Goal: Find contact information: Find contact information

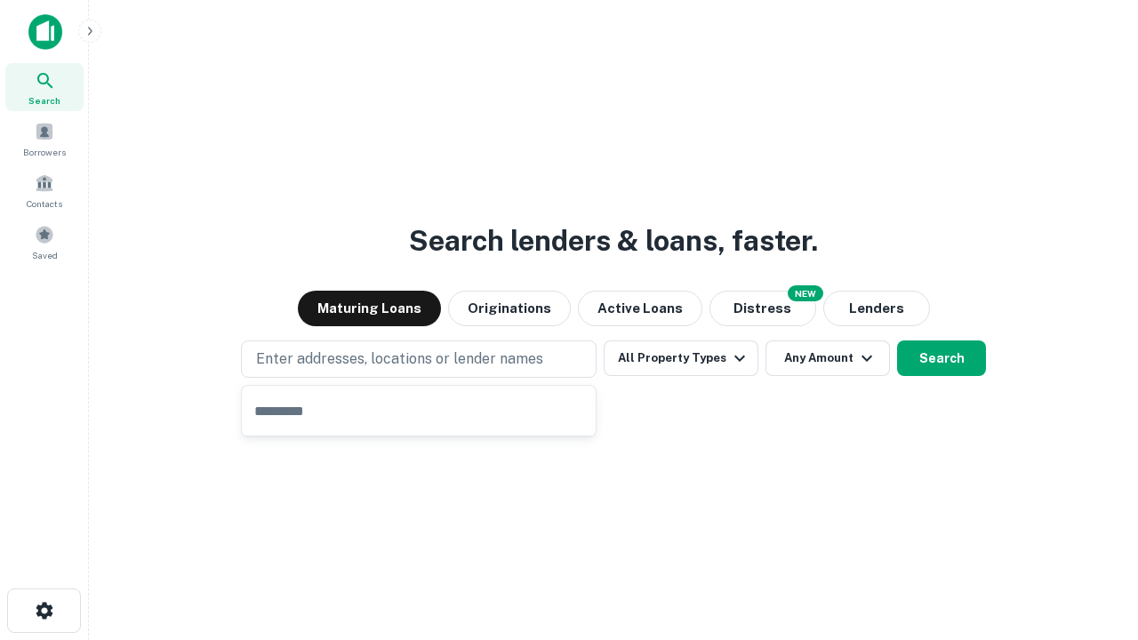
type input "**********"
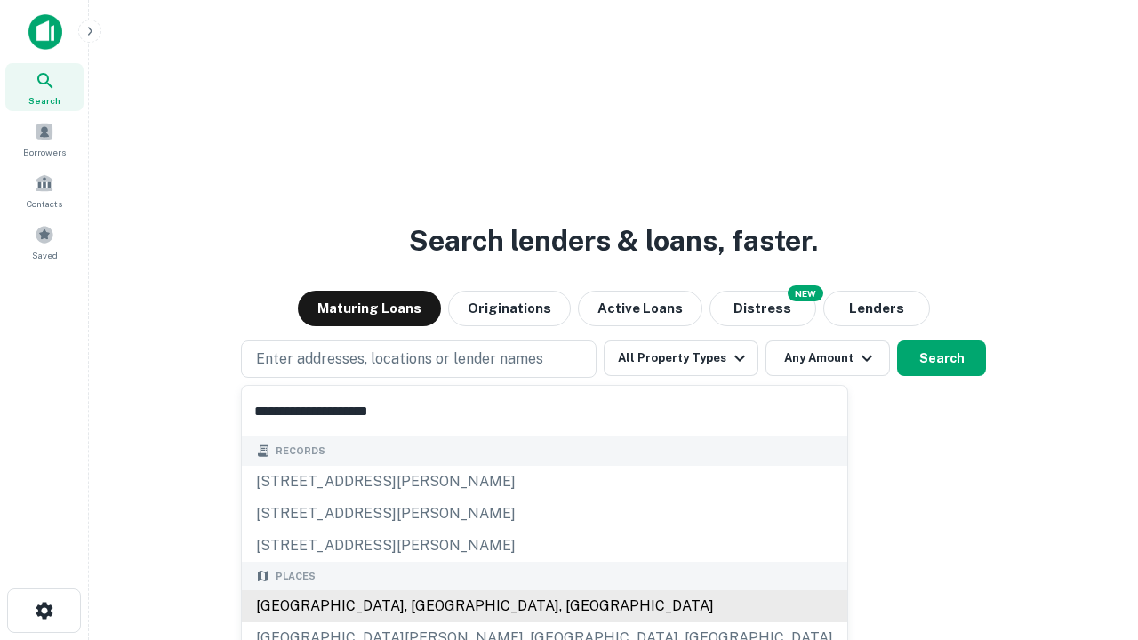
click at [425, 606] on div "[GEOGRAPHIC_DATA], [GEOGRAPHIC_DATA], [GEOGRAPHIC_DATA]" at bounding box center [544, 606] width 605 height 32
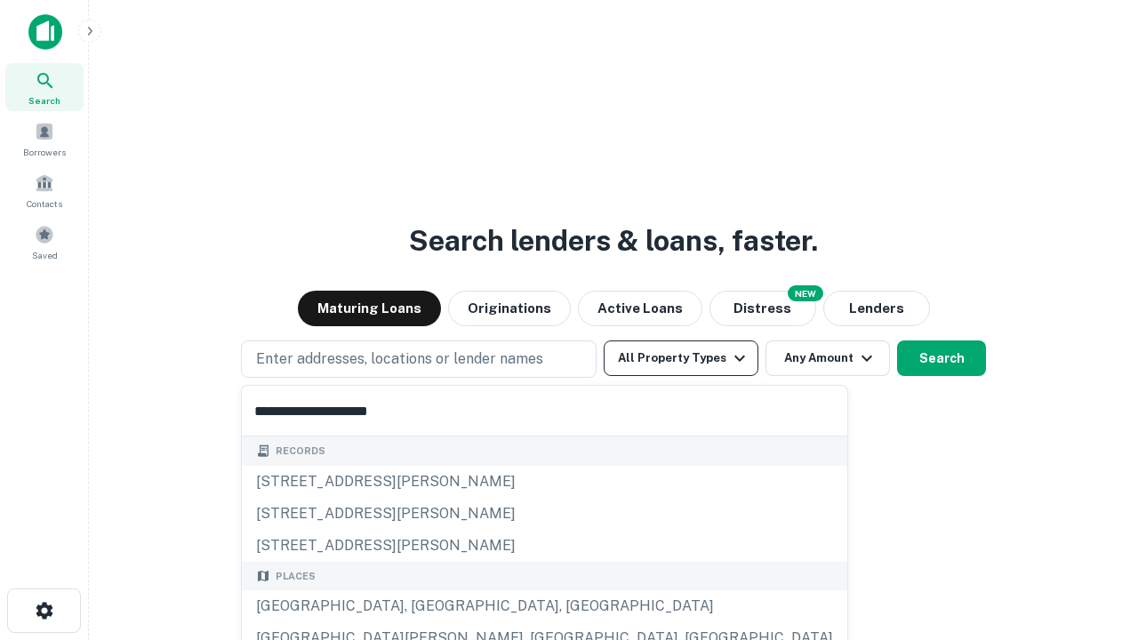
click at [681, 358] on button "All Property Types" at bounding box center [680, 358] width 155 height 36
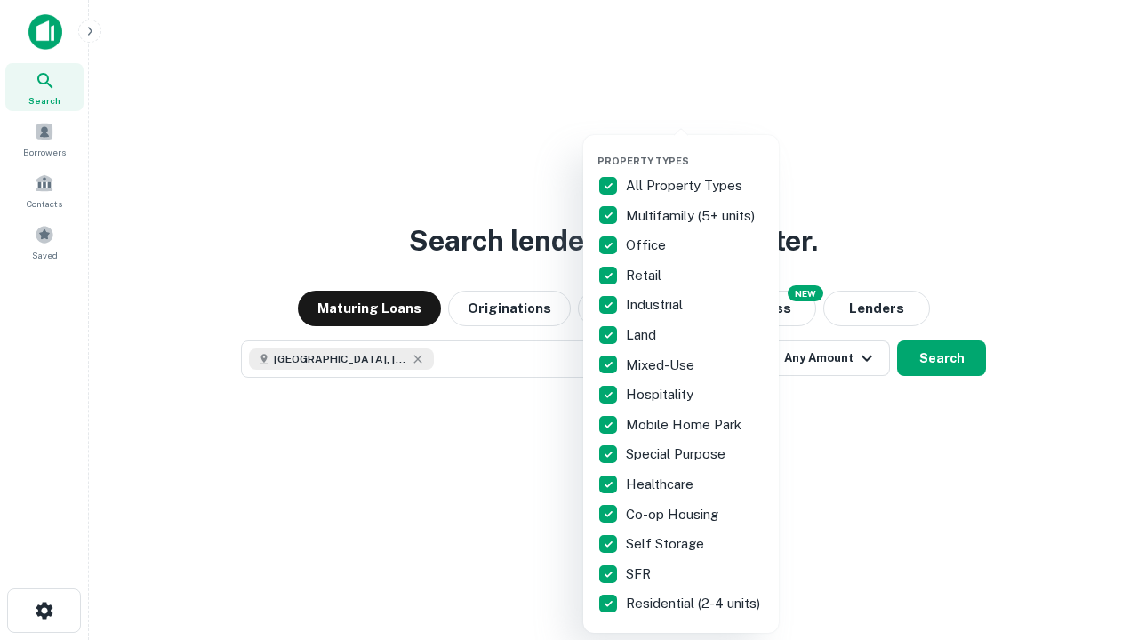
click at [695, 149] on button "button" at bounding box center [695, 149] width 196 height 1
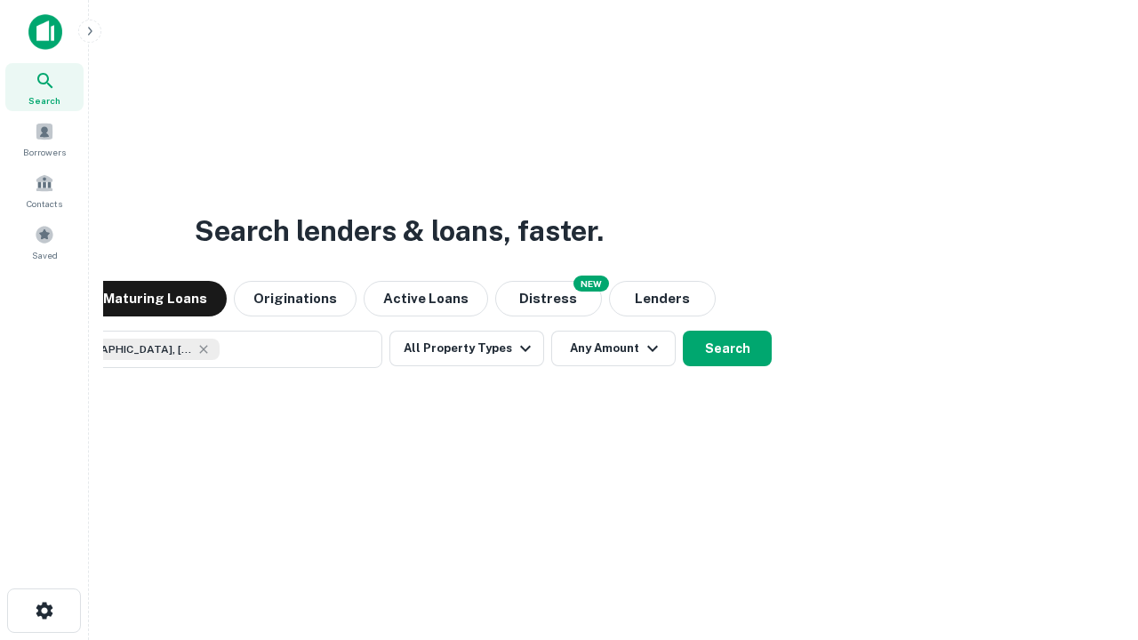
scroll to position [28, 0]
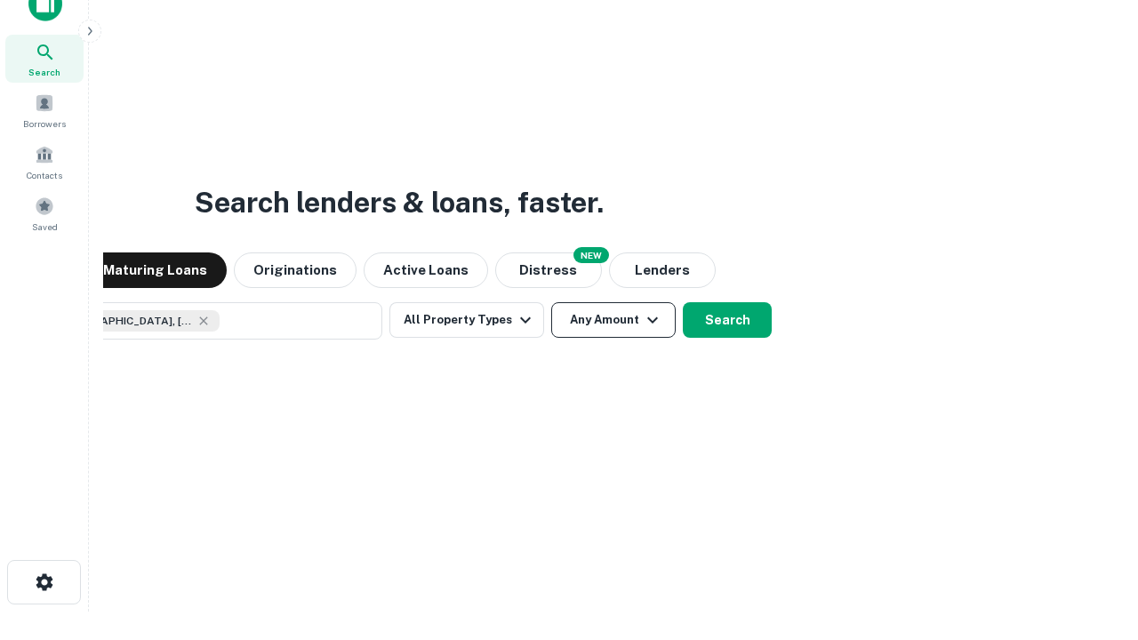
click at [551, 302] on button "Any Amount" at bounding box center [613, 320] width 124 height 36
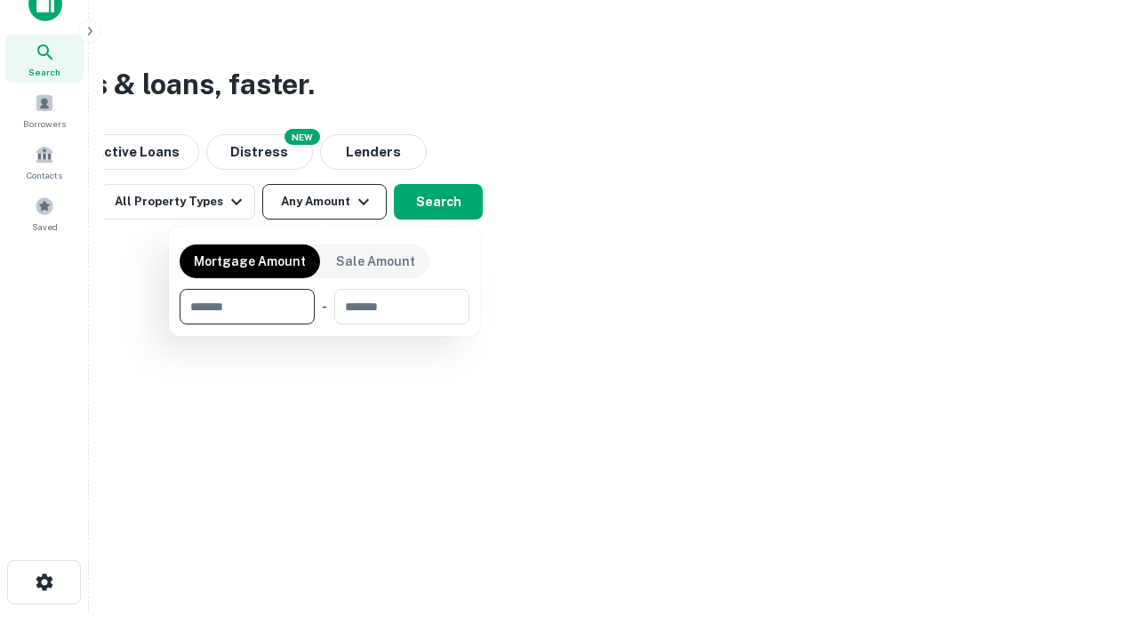
type input "*******"
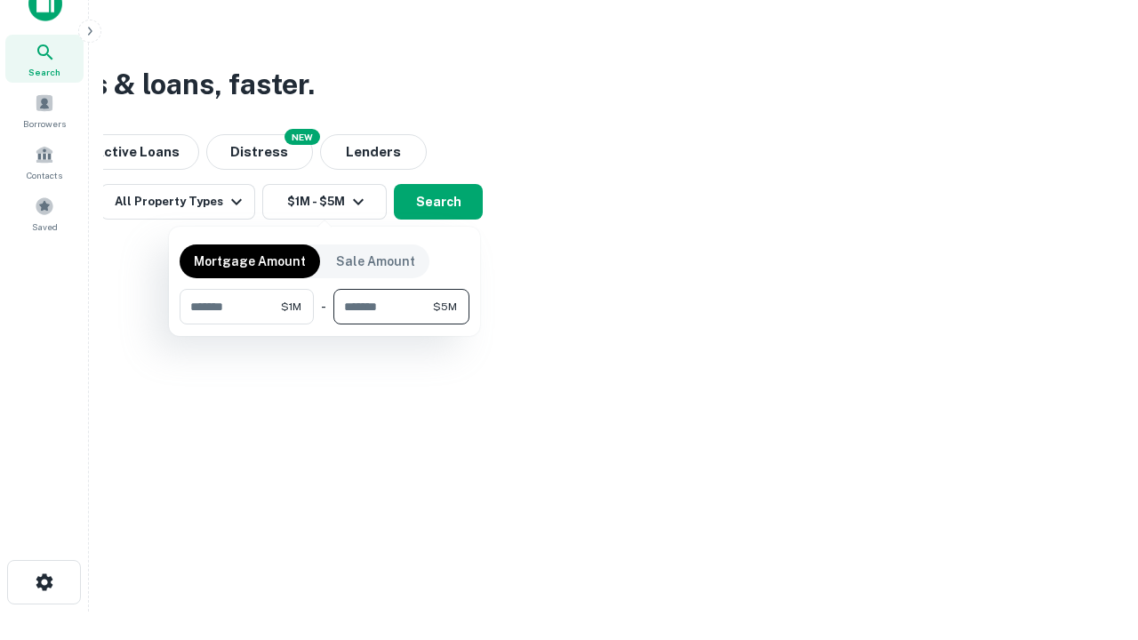
type input "*******"
click at [324, 324] on button "button" at bounding box center [325, 324] width 290 height 1
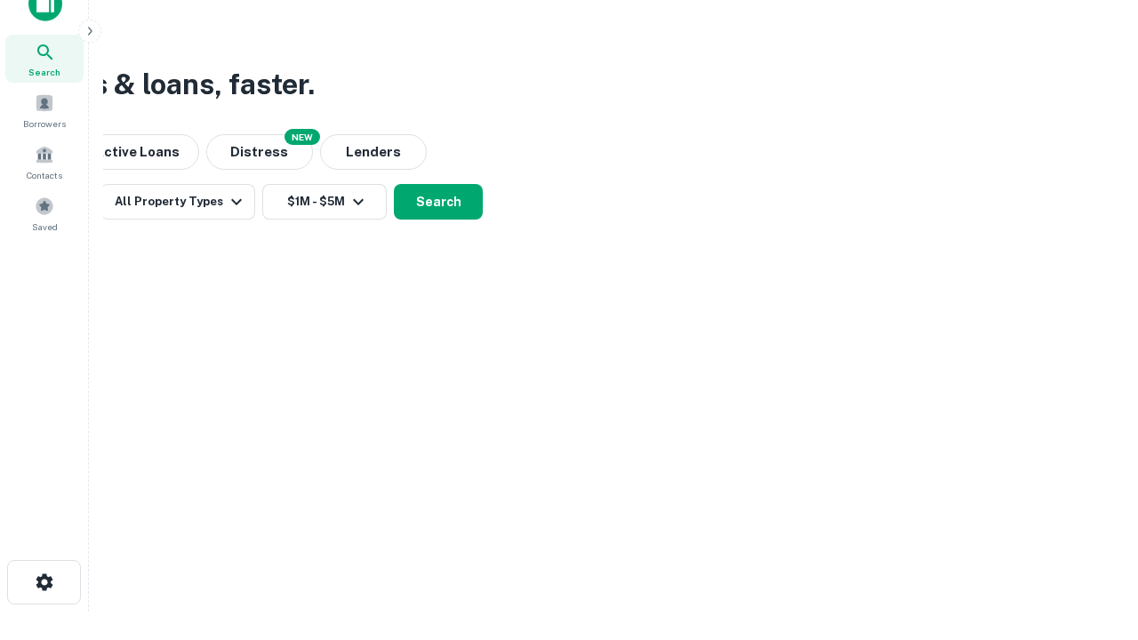
scroll to position [28, 0]
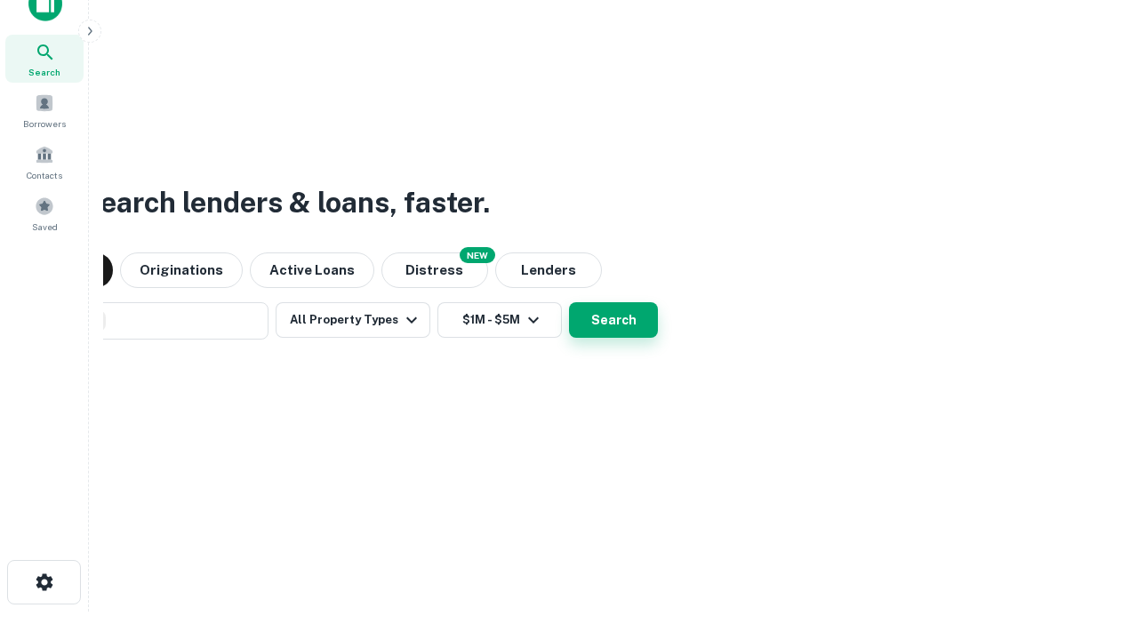
click at [569, 302] on button "Search" at bounding box center [613, 320] width 89 height 36
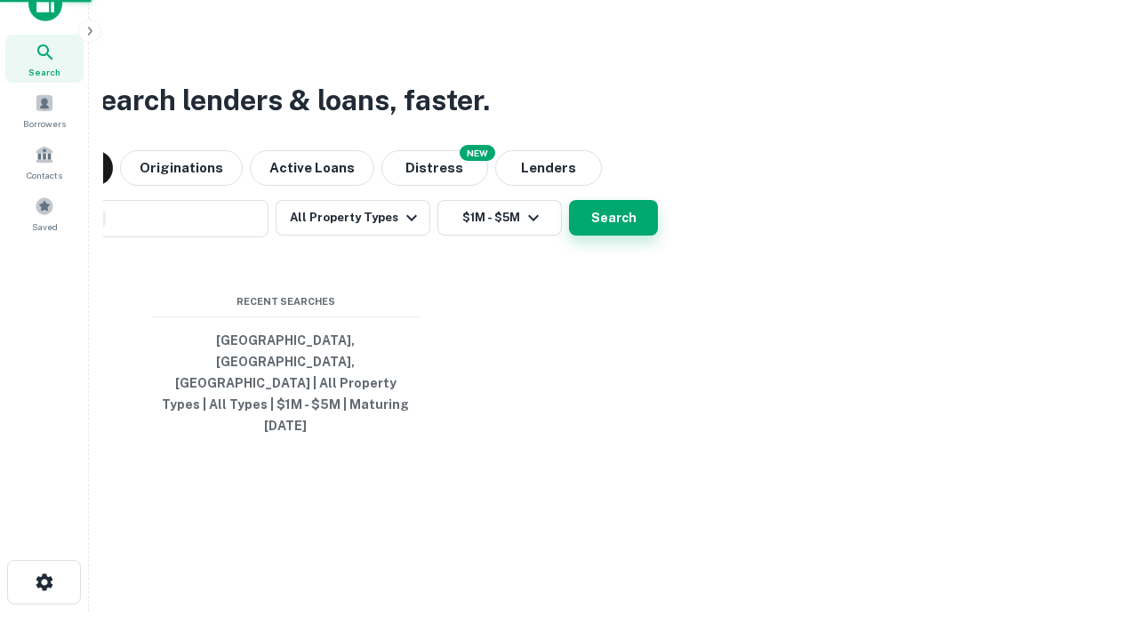
scroll to position [47, 503]
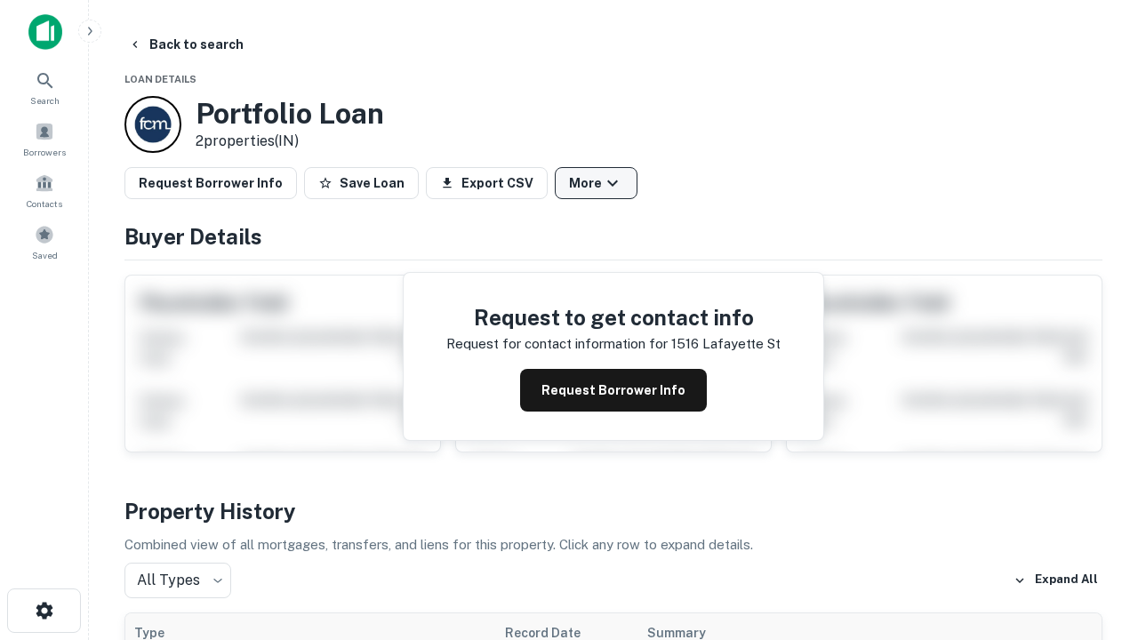
click at [595, 183] on button "More" at bounding box center [596, 183] width 83 height 32
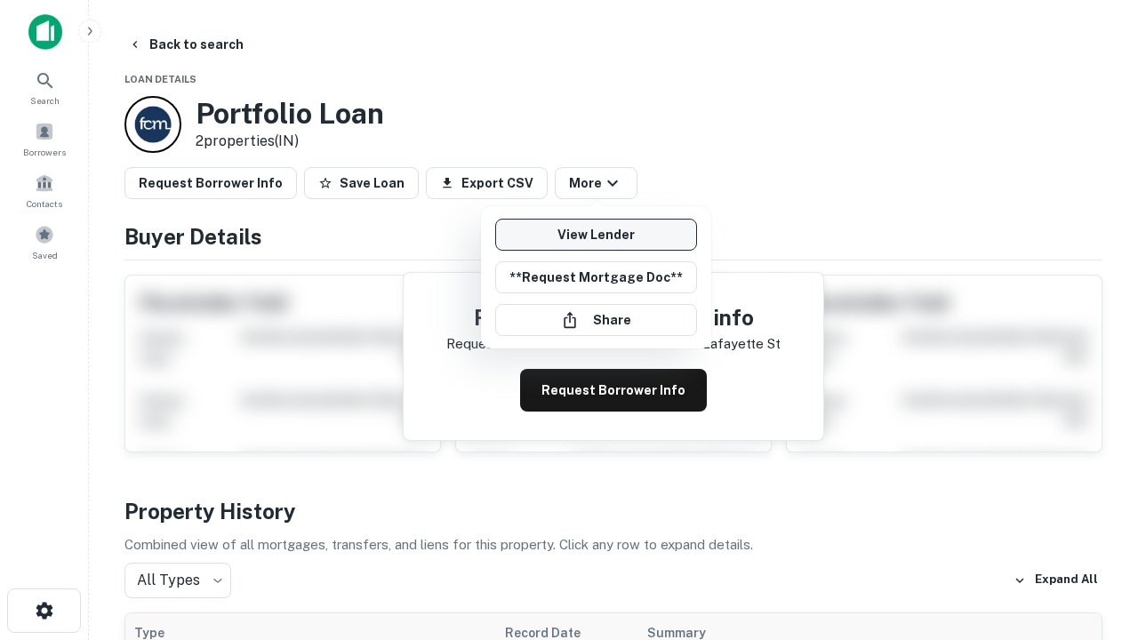
click at [595, 235] on link "View Lender" at bounding box center [596, 235] width 202 height 32
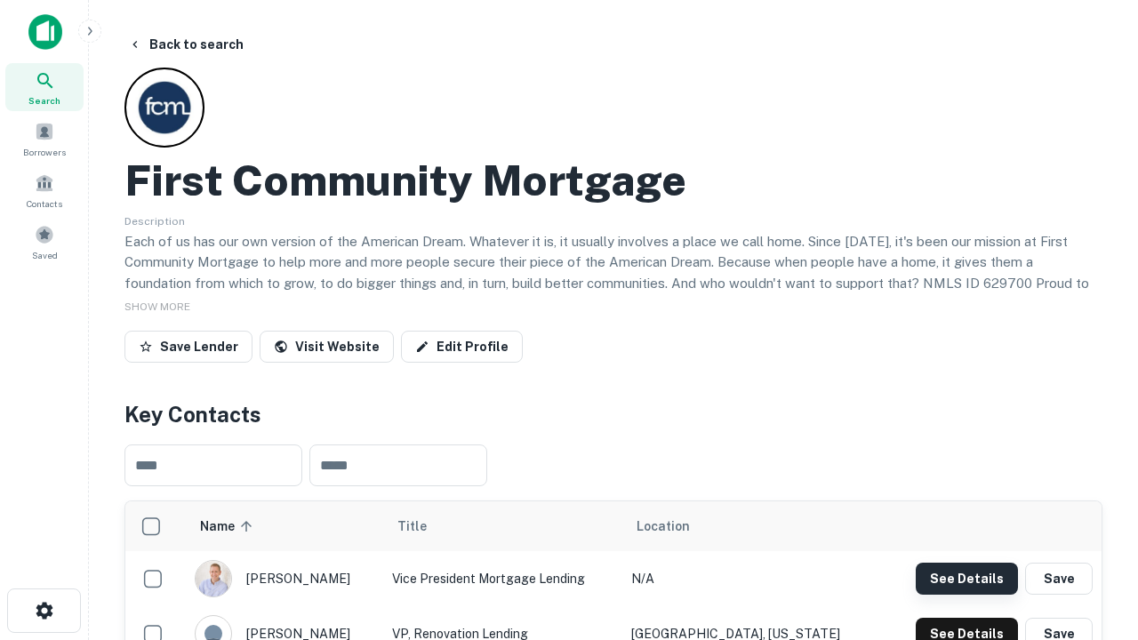
click at [966, 578] on button "See Details" at bounding box center [966, 579] width 102 height 32
click at [44, 611] on icon "button" at bounding box center [44, 610] width 21 height 21
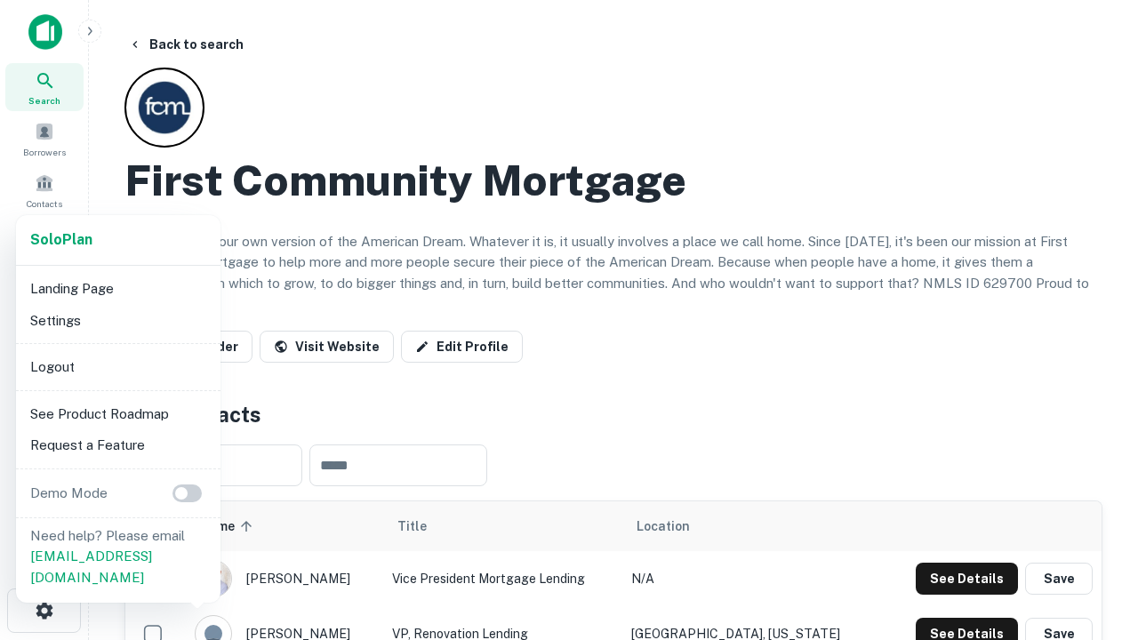
click at [117, 366] on li "Logout" at bounding box center [118, 367] width 190 height 32
